Goal: Information Seeking & Learning: Compare options

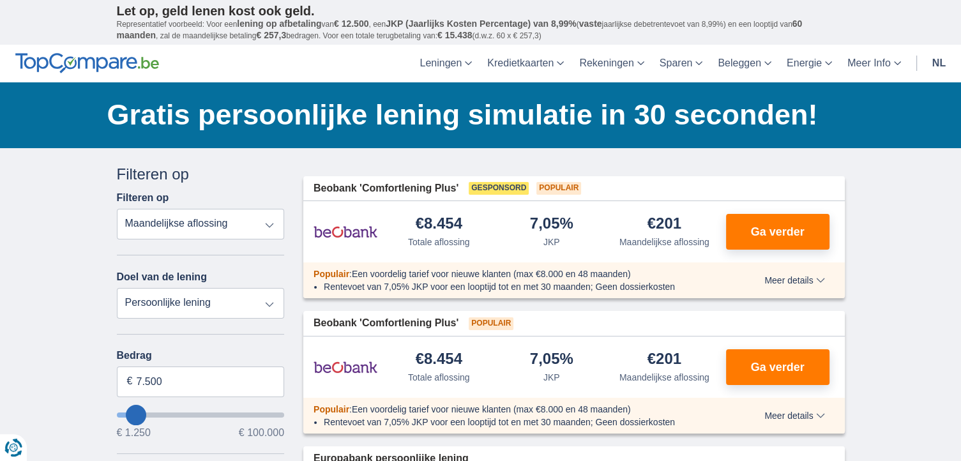
click at [269, 223] on select "Totale aflossing JKP Maandelijkse aflossing" at bounding box center [201, 224] width 168 height 31
click at [117, 209] on select "Totale aflossing JKP Maandelijkse aflossing" at bounding box center [201, 224] width 168 height 31
click at [269, 303] on select "Persoonlijke lening Auto Moto / fiets Mobilhome / caravan Renovatie Energie Sch…" at bounding box center [201, 303] width 168 height 31
select select "overdrafts"
click at [117, 288] on select "Persoonlijke lening Auto Moto / fiets Mobilhome / caravan Renovatie Energie Sch…" at bounding box center [201, 303] width 168 height 31
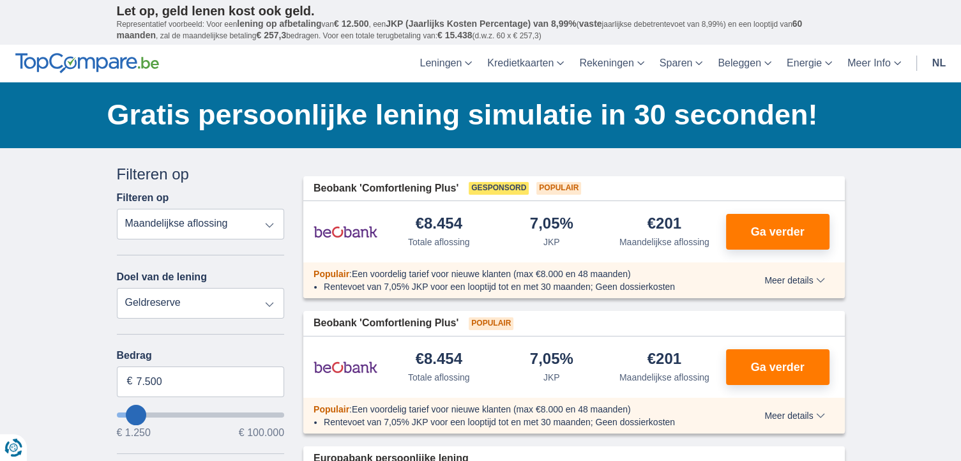
type input "2.000"
type input "2500"
select select "24"
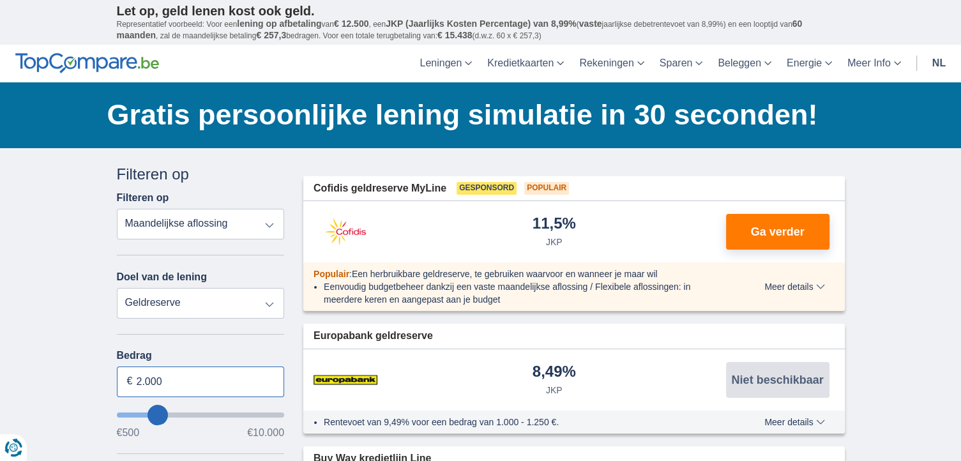
click at [181, 382] on input "2.000" at bounding box center [201, 381] width 168 height 31
type input "2"
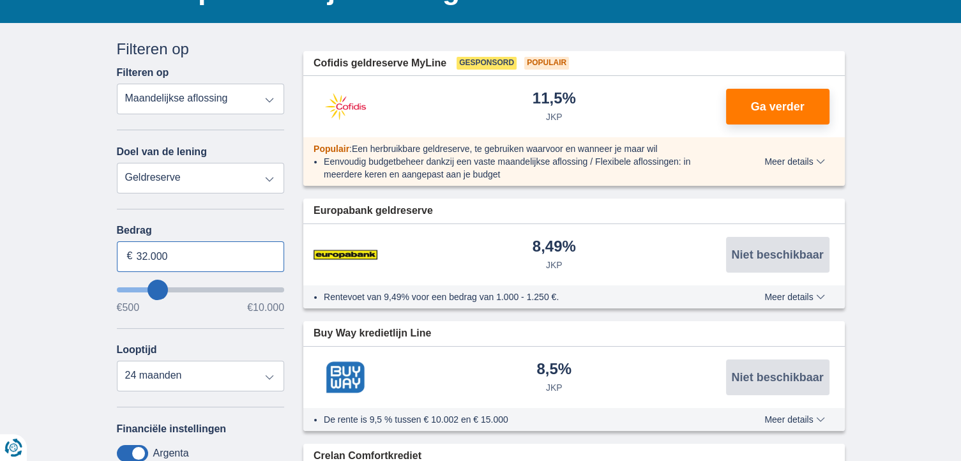
scroll to position [128, 0]
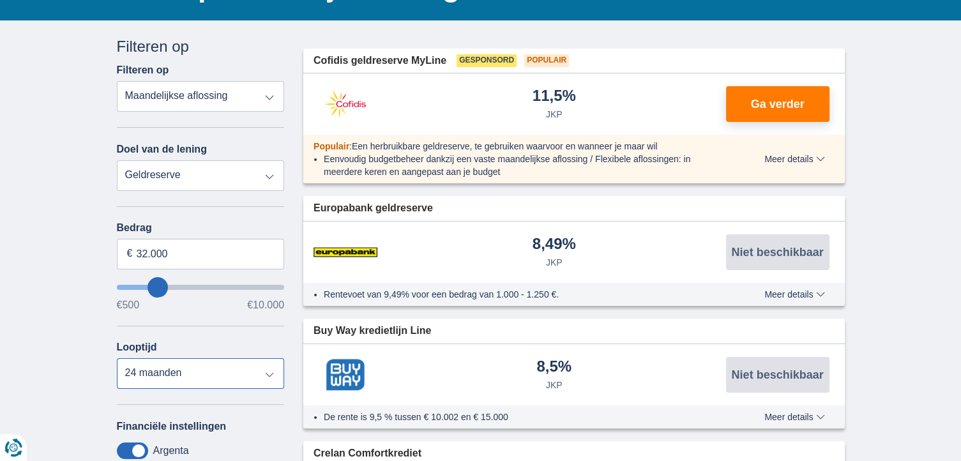
type input "10.000"
type input "9500"
select select "48"
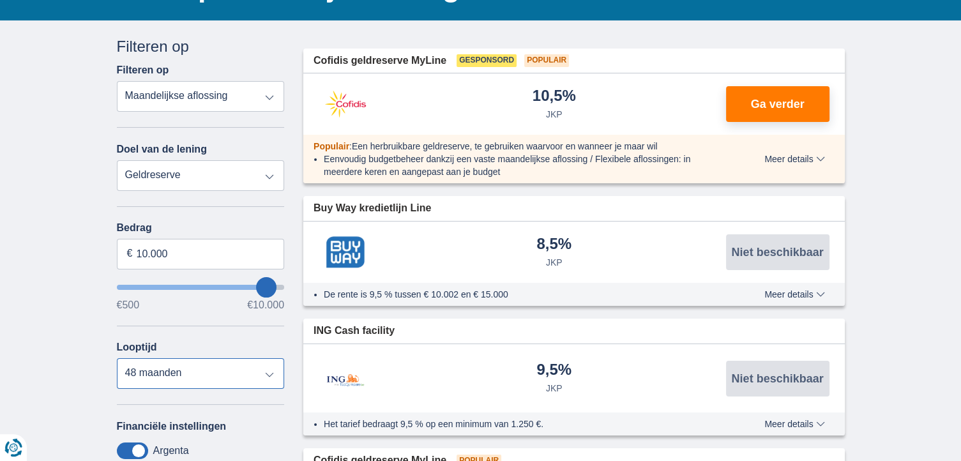
click at [269, 371] on select "12 maanden 18 maanden 24 maanden 30 maanden 36 maanden 42 maanden 48 maanden" at bounding box center [201, 373] width 168 height 31
click at [167, 374] on select "12 maanden 18 maanden 24 maanden 30 maanden 36 maanden 42 maanden 48 maanden" at bounding box center [201, 373] width 168 height 31
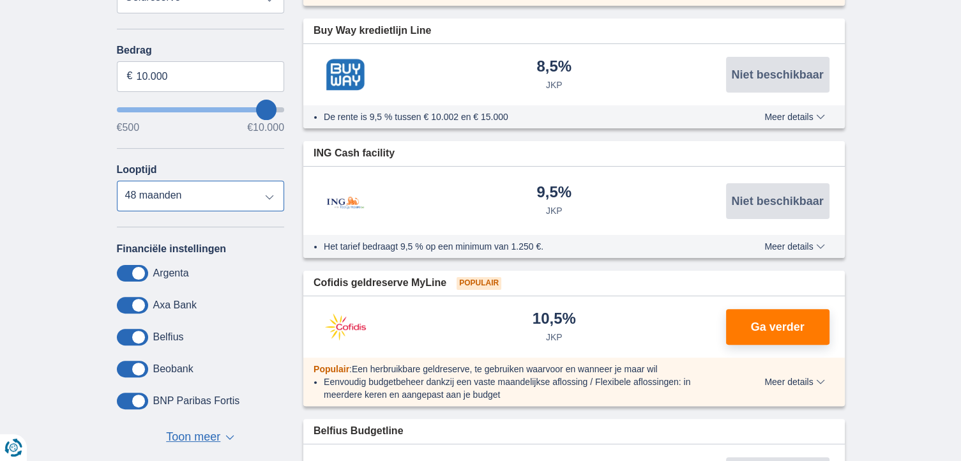
scroll to position [319, 0]
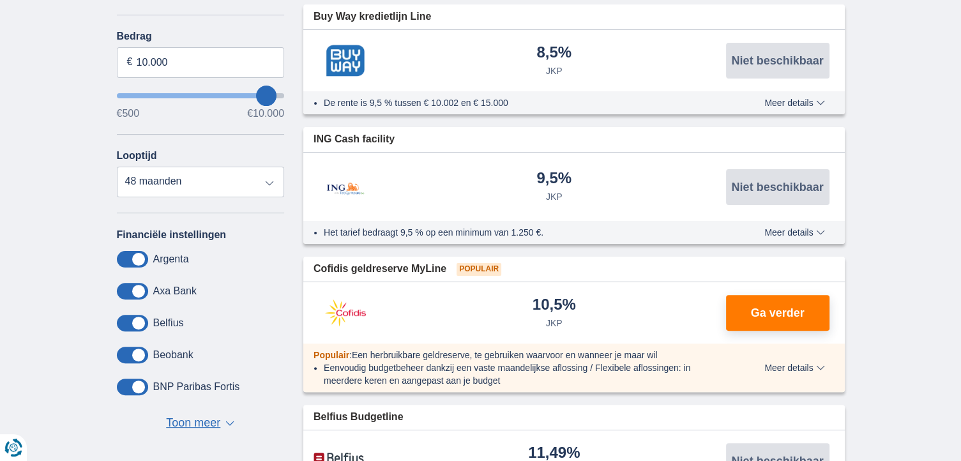
click at [142, 256] on span at bounding box center [132, 259] width 31 height 17
click at [0, 0] on input "checkbox" at bounding box center [0, 0] width 0 height 0
click at [136, 288] on span at bounding box center [132, 291] width 31 height 17
click at [0, 0] on input "checkbox" at bounding box center [0, 0] width 0 height 0
click at [140, 320] on span at bounding box center [132, 323] width 31 height 17
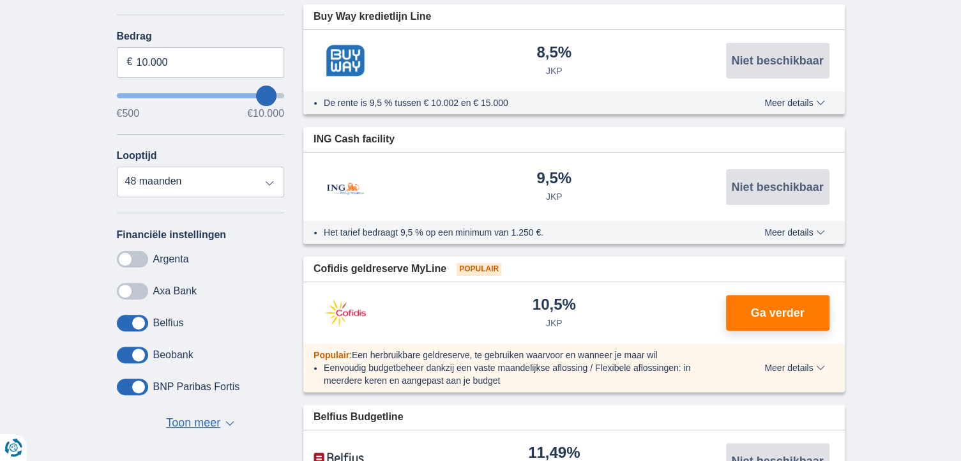
click at [0, 0] on input "checkbox" at bounding box center [0, 0] width 0 height 0
click at [137, 351] on span at bounding box center [132, 355] width 31 height 17
click at [0, 0] on input "checkbox" at bounding box center [0, 0] width 0 height 0
click at [140, 383] on span at bounding box center [132, 387] width 31 height 17
click at [0, 0] on input "checkbox" at bounding box center [0, 0] width 0 height 0
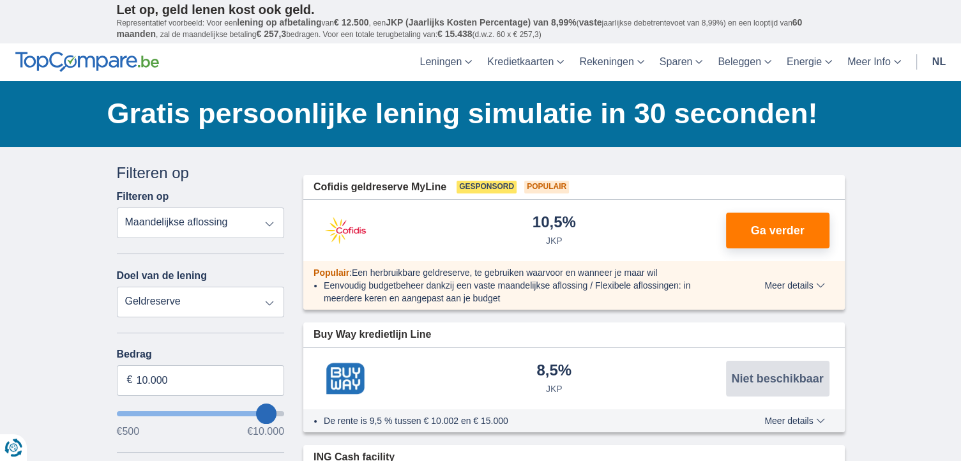
scroll to position [0, 0]
